Goal: Task Accomplishment & Management: Manage account settings

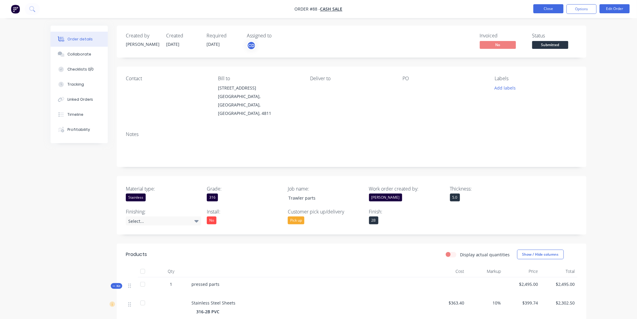
click at [550, 7] on button "Close" at bounding box center [549, 8] width 30 height 9
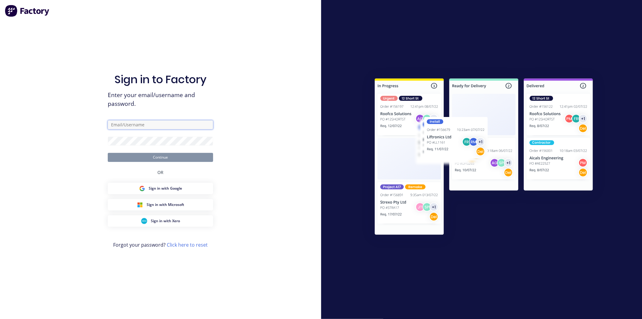
type input "chris@townsvillesheetmetal.com.au"
click at [171, 161] on button "Continue" at bounding box center [160, 157] width 105 height 9
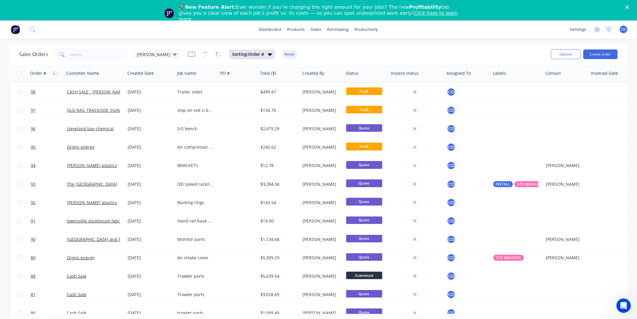
click at [365, 13] on link "Click here to learn more." at bounding box center [318, 16] width 279 height 12
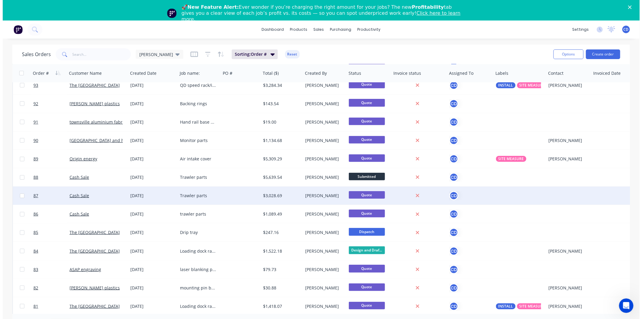
scroll to position [100, 0]
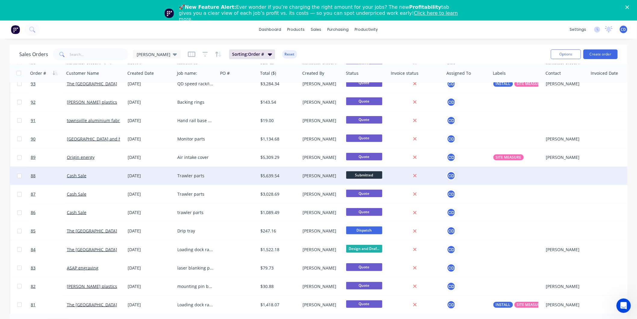
click at [193, 174] on div "Trawler parts" at bounding box center [195, 176] width 36 height 6
click at [148, 170] on div "[DATE]" at bounding box center [150, 176] width 50 height 18
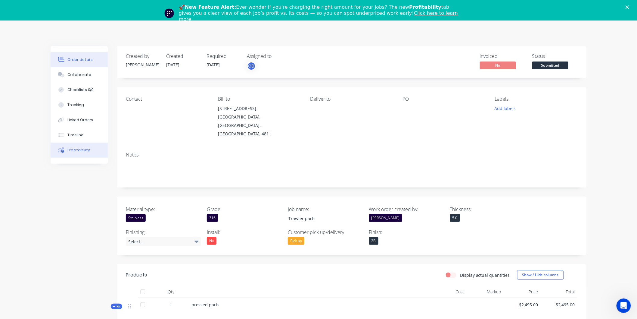
click at [74, 153] on button "Profitability" at bounding box center [79, 149] width 57 height 15
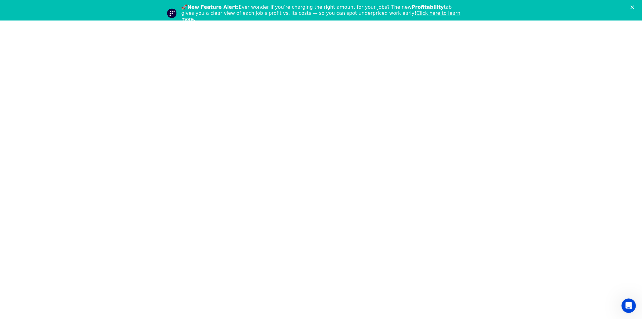
click at [634, 6] on polygon "Close" at bounding box center [633, 7] width 4 height 4
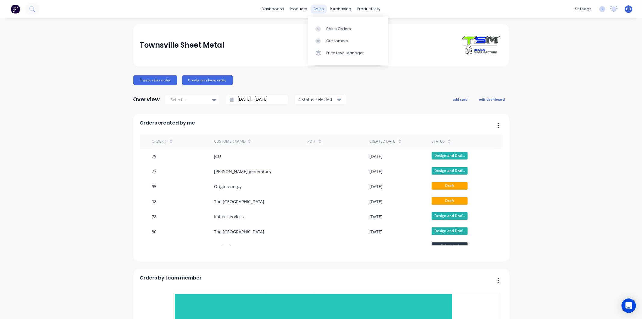
click at [318, 8] on div "sales" at bounding box center [319, 9] width 17 height 9
click at [331, 31] on div "Sales Orders" at bounding box center [338, 28] width 25 height 5
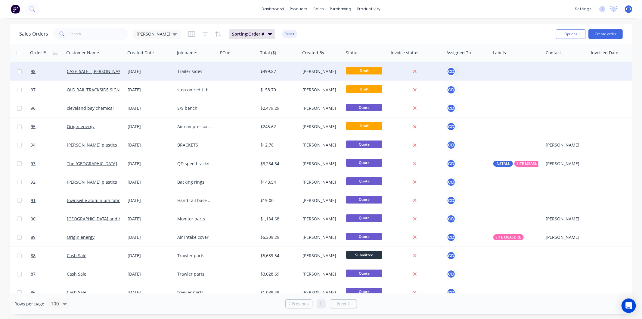
click at [191, 68] on div "Trailer sides" at bounding box center [195, 71] width 36 height 6
click at [142, 70] on div "28 Aug 2025" at bounding box center [150, 71] width 45 height 6
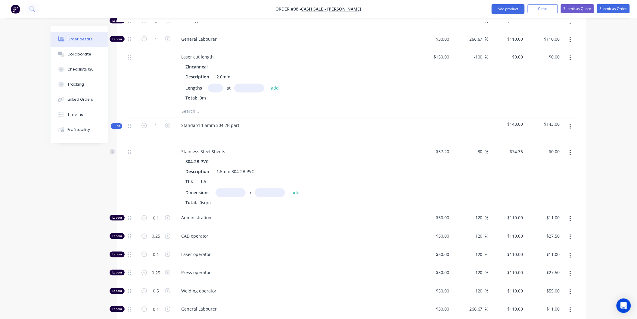
scroll to position [468, 0]
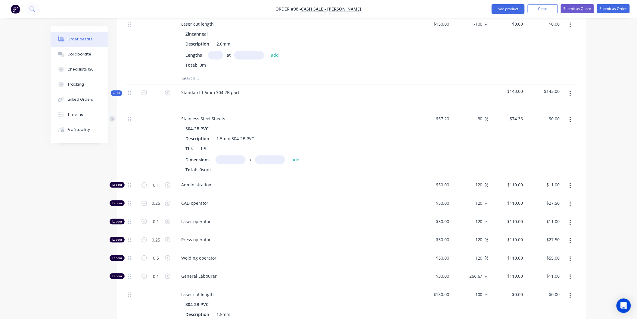
click at [571, 93] on icon "button" at bounding box center [571, 93] width 2 height 7
click at [548, 144] on div "Delete" at bounding box center [549, 145] width 46 height 9
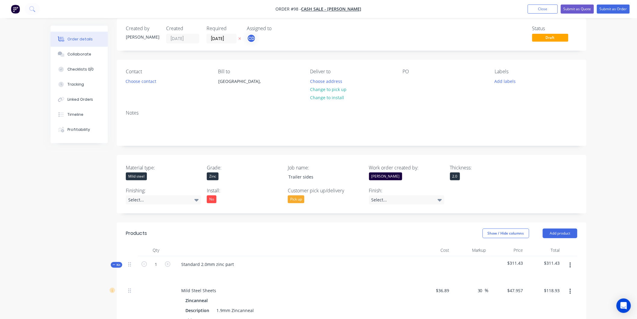
scroll to position [6, 0]
click at [582, 10] on button "Submit as Quote" at bounding box center [577, 9] width 33 height 9
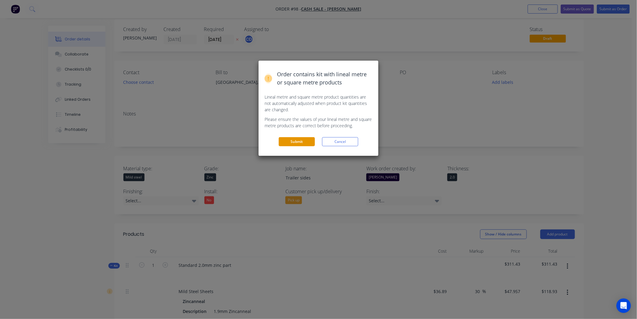
click at [311, 142] on button "Submit" at bounding box center [297, 141] width 36 height 9
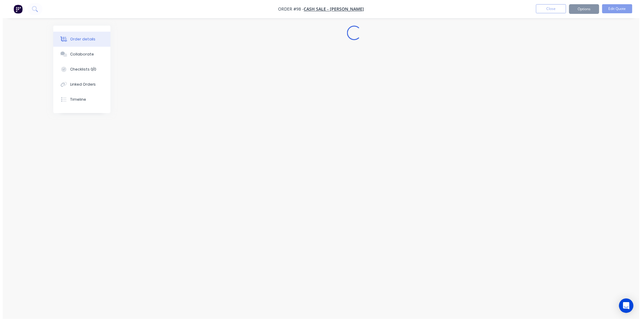
scroll to position [0, 0]
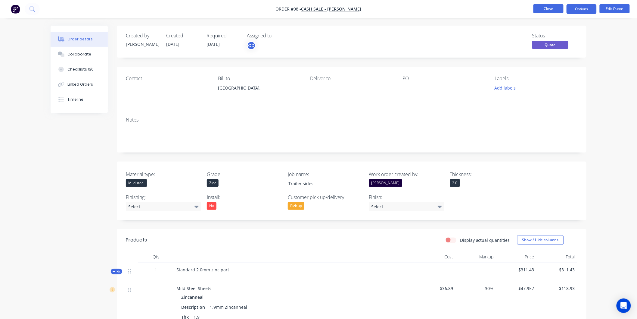
click at [545, 8] on button "Close" at bounding box center [549, 8] width 30 height 9
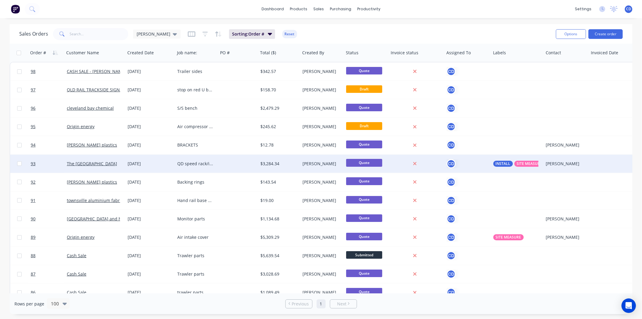
click at [143, 163] on div "[DATE]" at bounding box center [150, 164] width 45 height 6
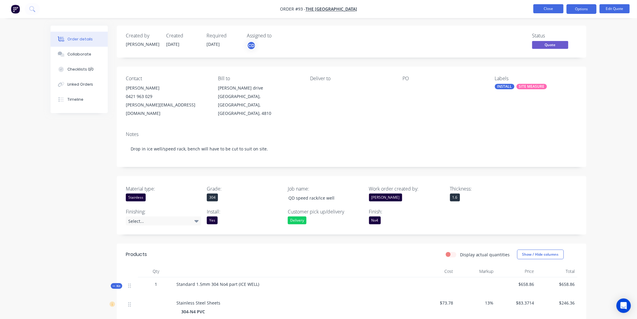
click at [545, 4] on button "Close" at bounding box center [549, 8] width 30 height 9
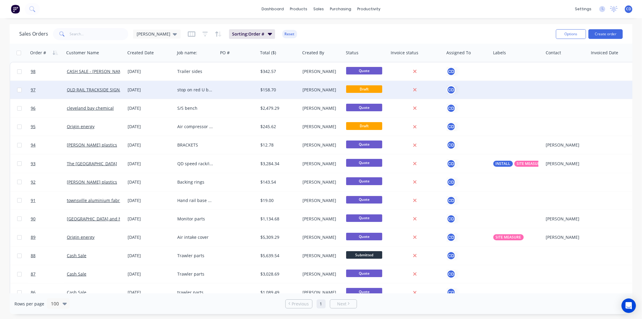
click at [140, 90] on div "[DATE]" at bounding box center [150, 90] width 45 height 6
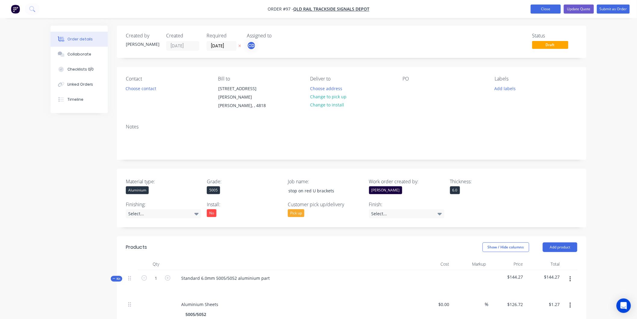
click at [547, 8] on button "Close" at bounding box center [546, 9] width 30 height 9
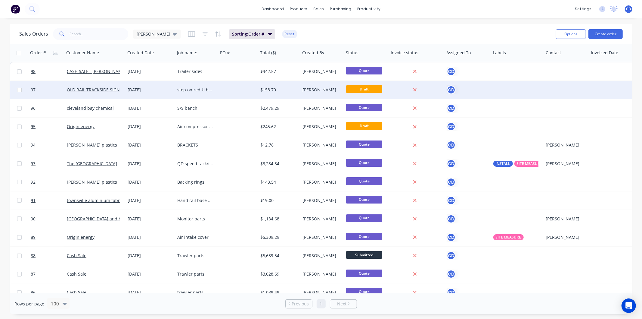
click at [145, 89] on div "[DATE]" at bounding box center [150, 90] width 45 height 6
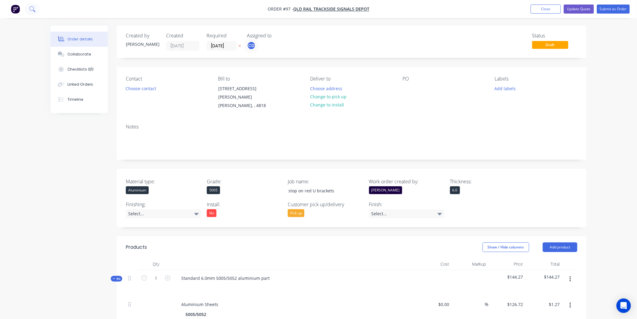
click at [33, 10] on icon at bounding box center [31, 8] width 5 height 5
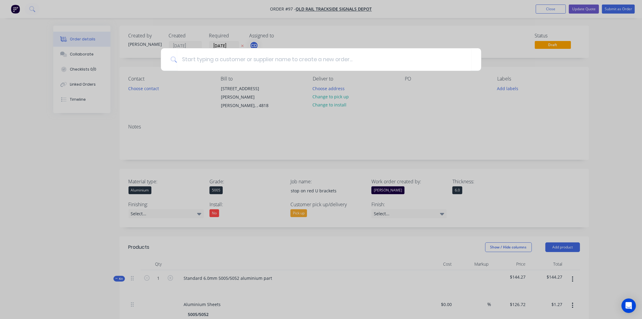
click at [76, 148] on div at bounding box center [321, 159] width 642 height 319
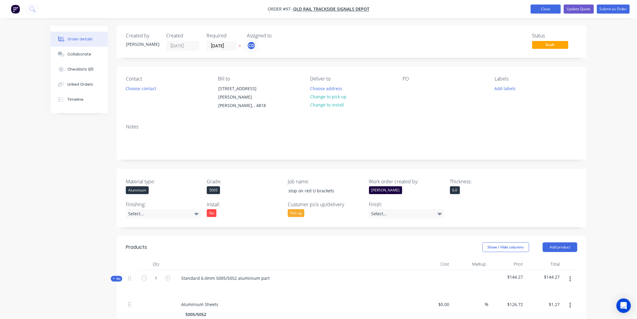
click at [551, 9] on button "Close" at bounding box center [546, 9] width 30 height 9
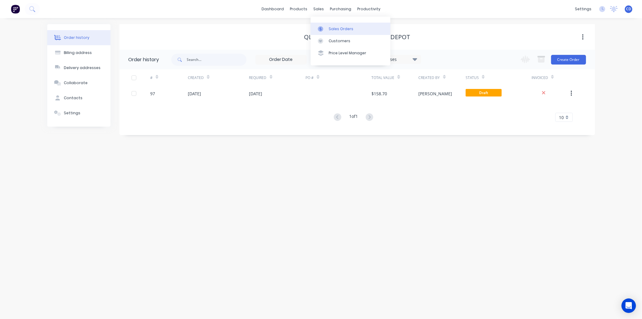
click at [332, 29] on div "Sales Orders" at bounding box center [341, 28] width 25 height 5
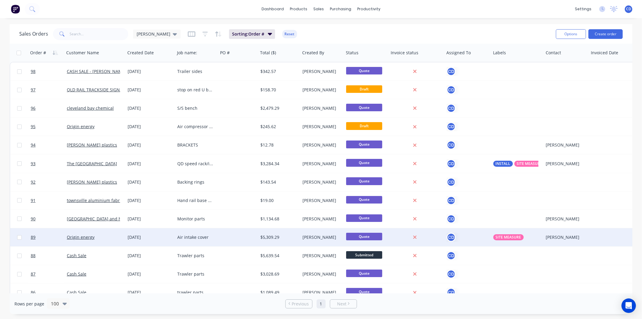
scroll to position [67, 0]
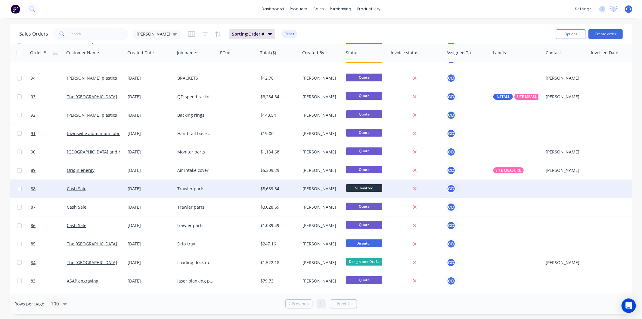
click at [135, 191] on div "[DATE]" at bounding box center [150, 189] width 45 height 6
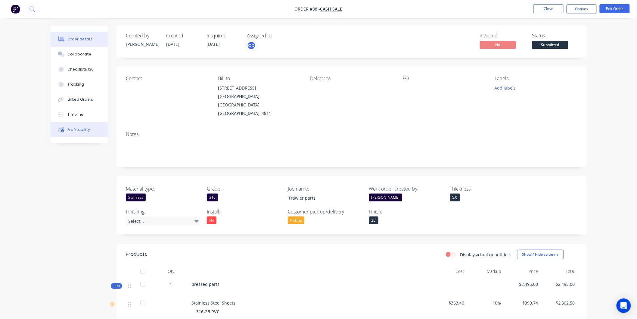
click at [78, 126] on button "Profitability" at bounding box center [79, 129] width 57 height 15
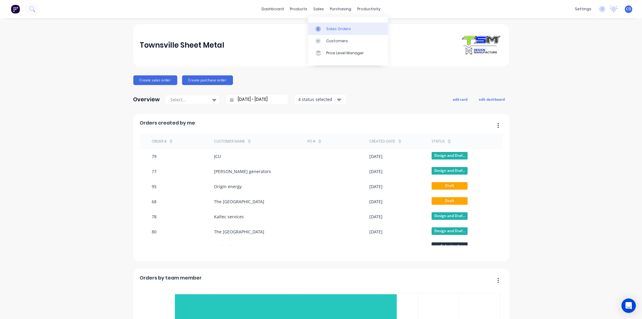
click at [335, 29] on div "Sales Orders" at bounding box center [338, 28] width 25 height 5
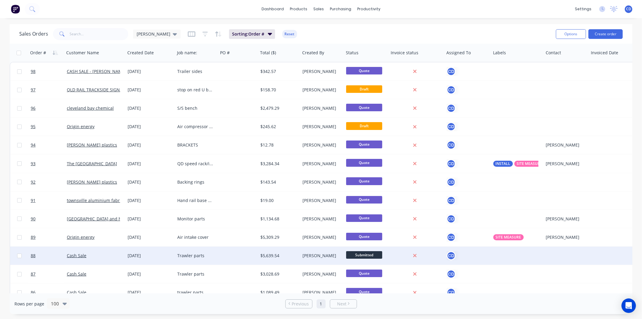
click at [192, 256] on div "Trawler parts" at bounding box center [195, 255] width 36 height 6
click at [136, 255] on div "[DATE]" at bounding box center [150, 255] width 45 height 6
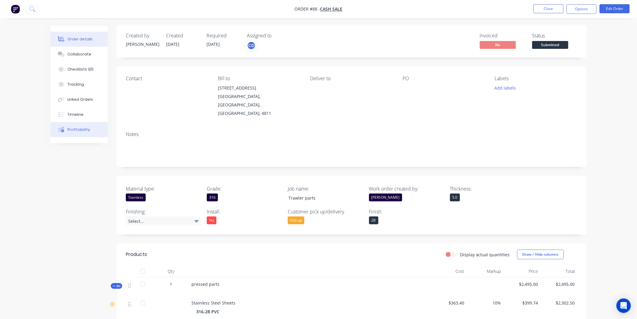
click at [82, 130] on div "Profitability" at bounding box center [78, 129] width 23 height 5
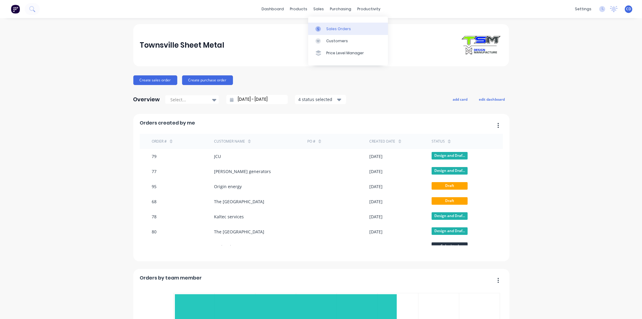
click at [328, 30] on div "Sales Orders" at bounding box center [338, 28] width 25 height 5
